Goal: Find specific page/section: Find specific page/section

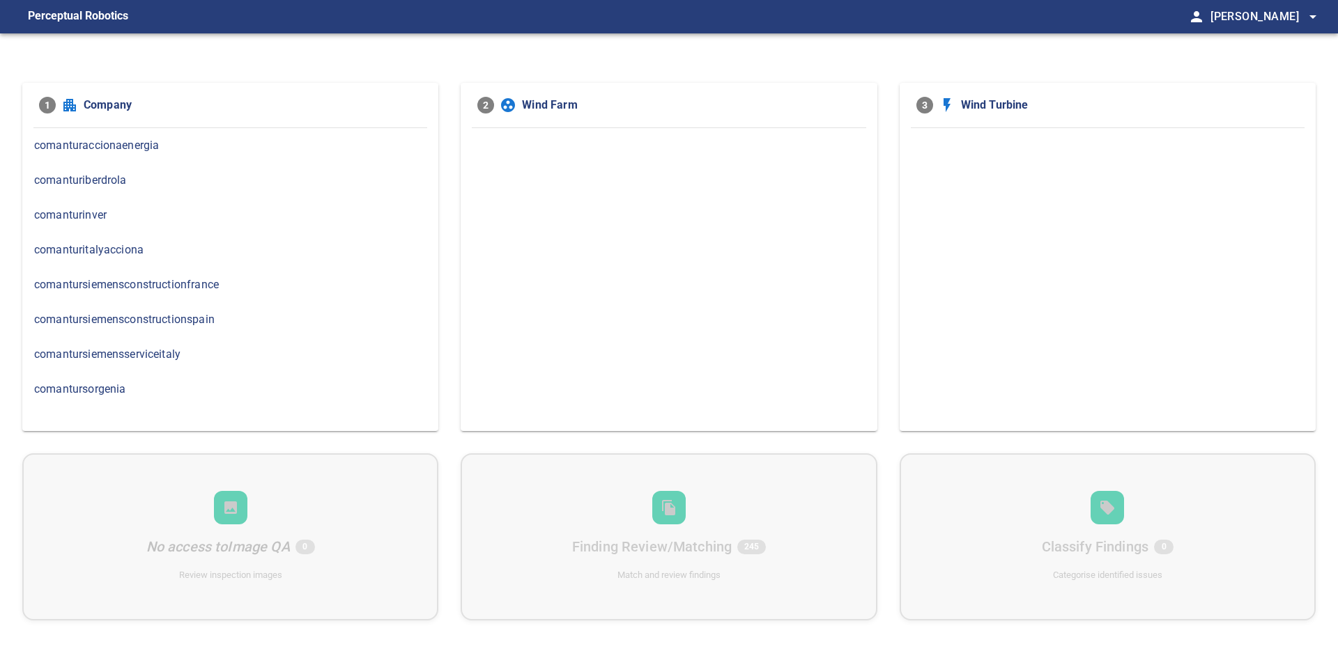
click at [92, 213] on span "comanturinver" at bounding box center [230, 215] width 392 height 17
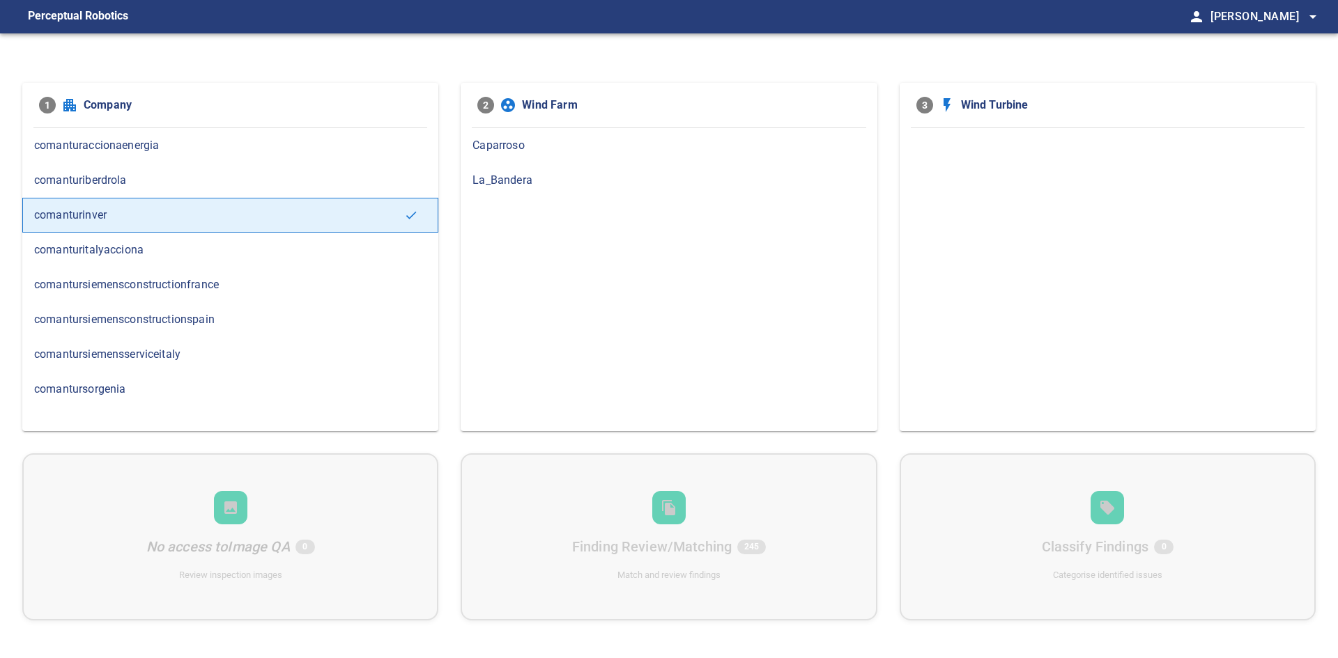
click at [536, 155] on div "Caparroso" at bounding box center [669, 145] width 416 height 35
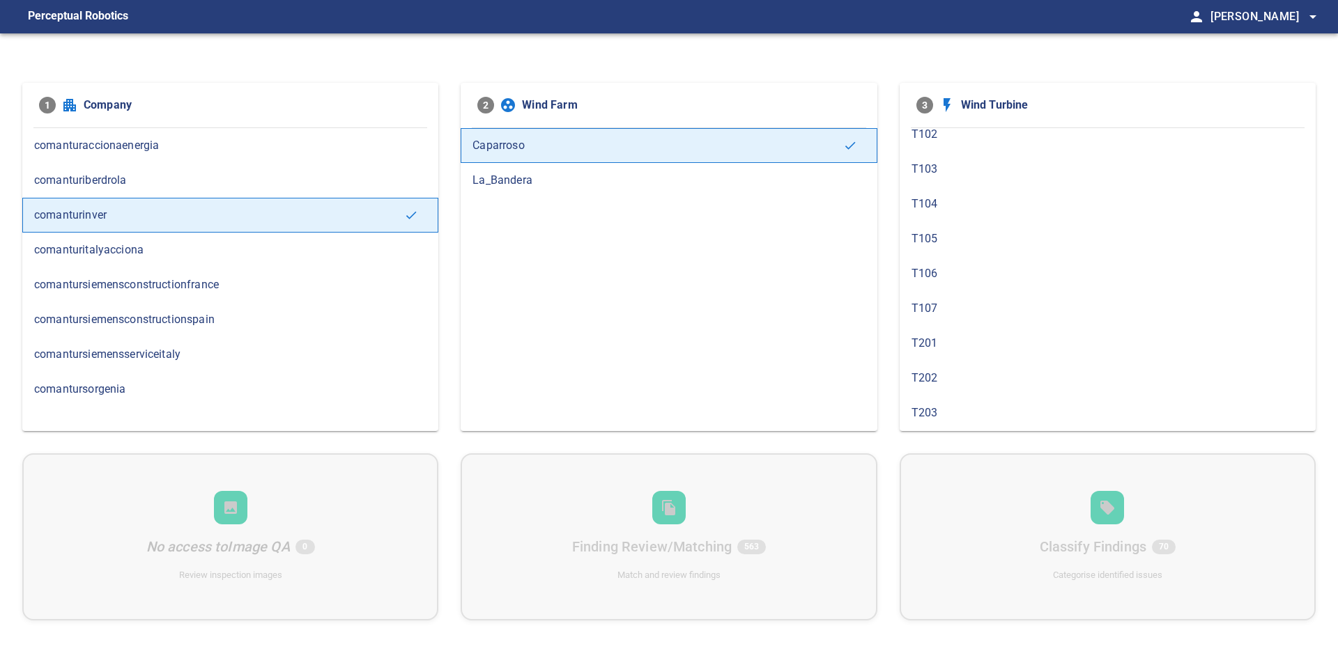
scroll to position [70, 0]
click at [978, 353] on span "T202" at bounding box center [1107, 354] width 392 height 17
click at [1009, 324] on span "T301" at bounding box center [1107, 319] width 392 height 17
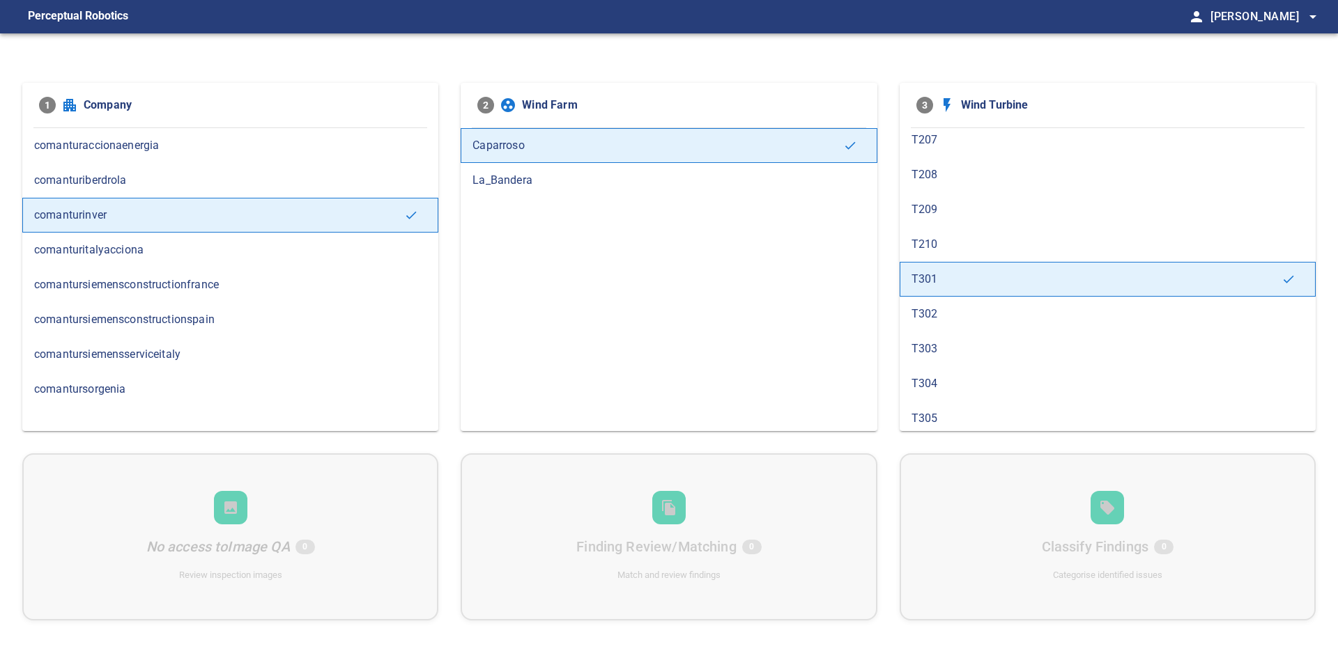
scroll to position [488, 0]
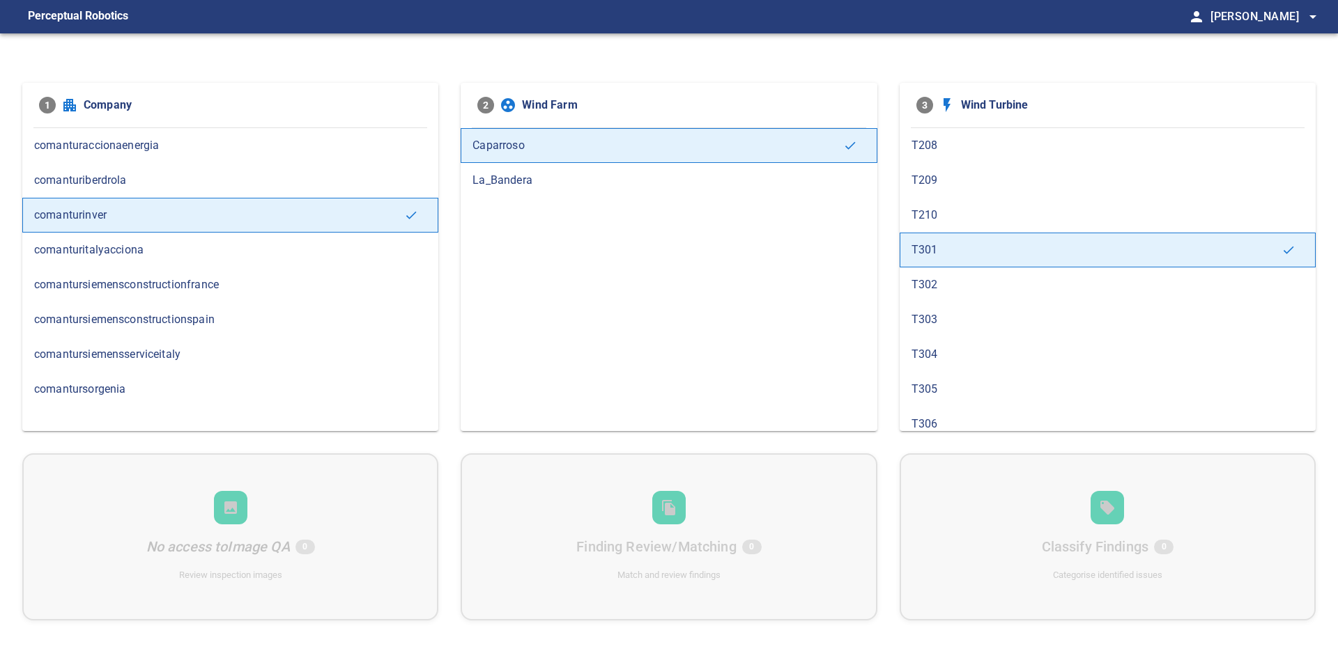
click at [998, 284] on span "T302" at bounding box center [1107, 285] width 392 height 17
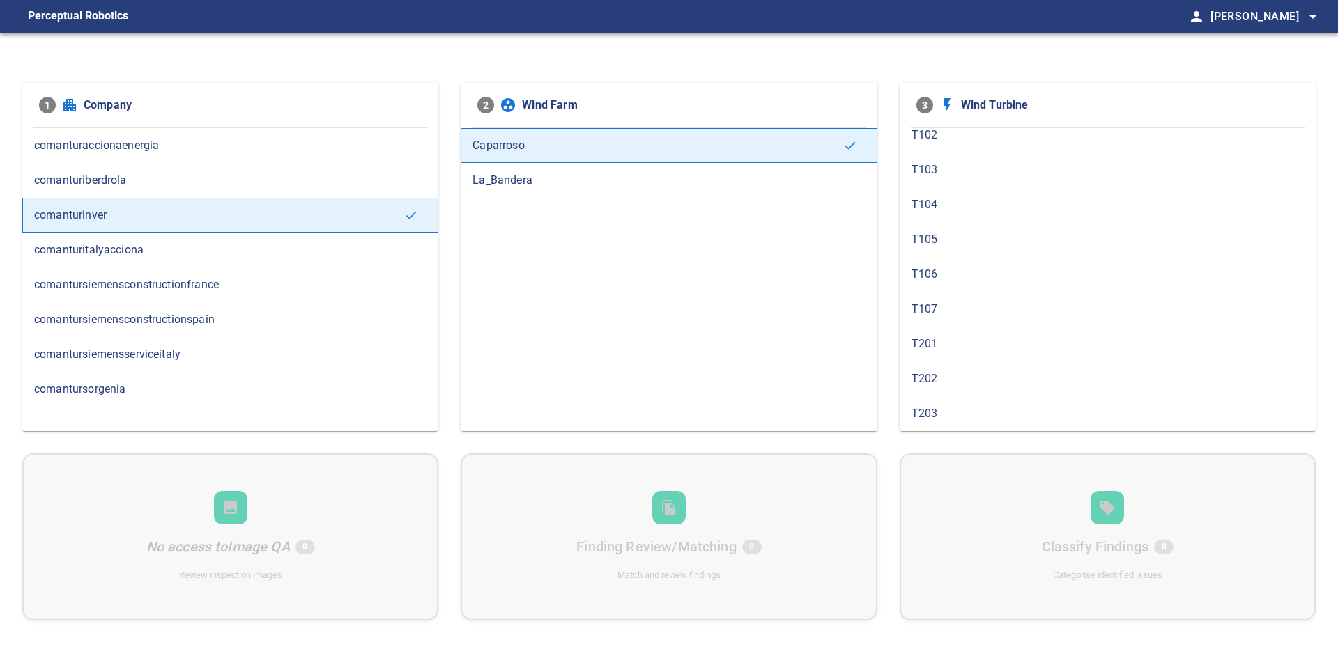
scroll to position [70, 0]
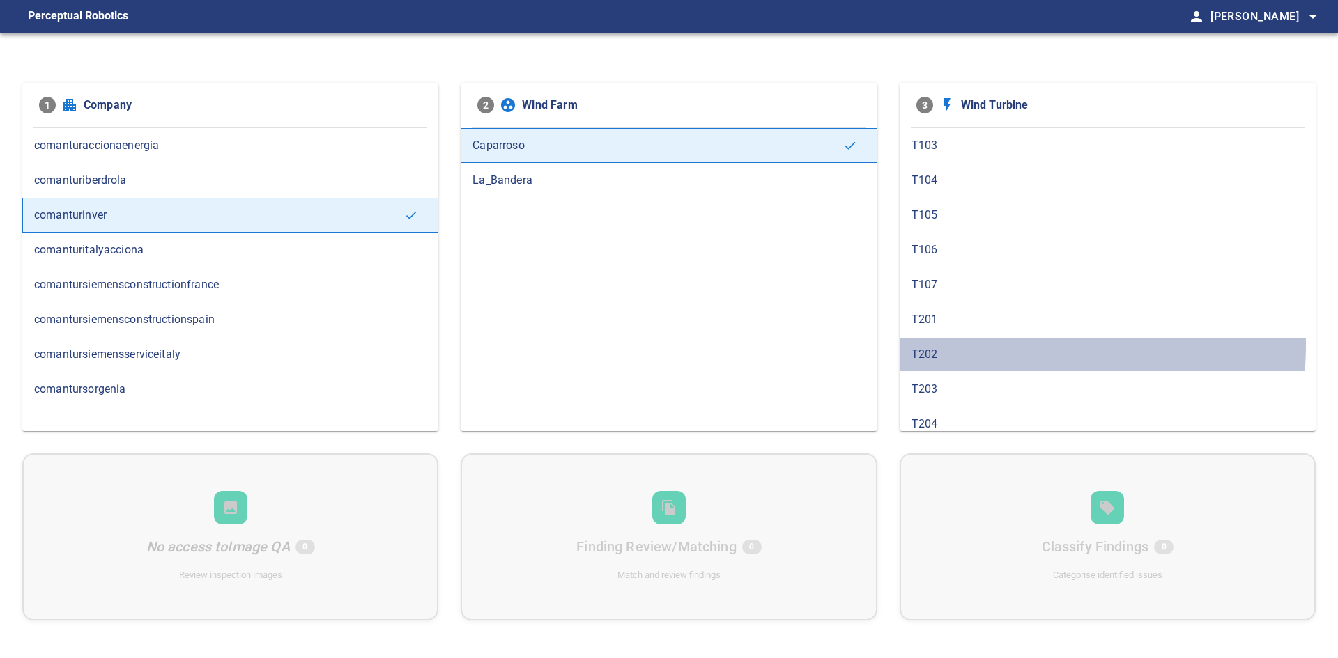
click at [982, 344] on div "T202" at bounding box center [1107, 354] width 416 height 35
